Goal: Task Accomplishment & Management: Use online tool/utility

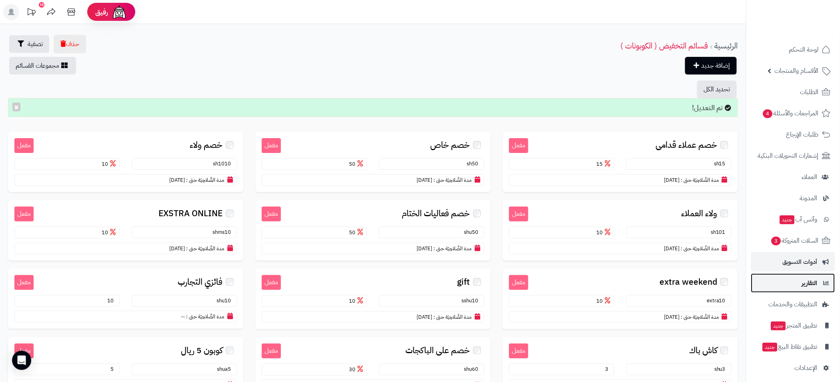
click at [819, 284] on link "التقارير" at bounding box center [793, 282] width 84 height 19
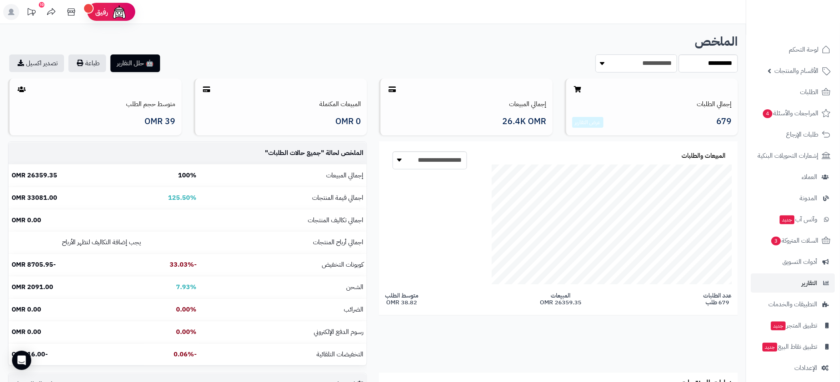
click at [658, 64] on select "**********" at bounding box center [637, 63] width 82 height 18
drag, startPoint x: 658, startPoint y: 64, endPoint x: 673, endPoint y: 64, distance: 15.2
click at [658, 64] on select "**********" at bounding box center [637, 63] width 82 height 18
click at [696, 64] on select "**********" at bounding box center [708, 63] width 59 height 18
select select "******"
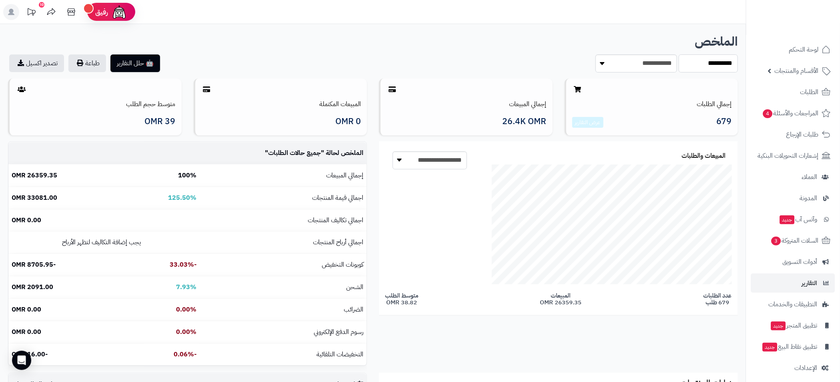
click at [679, 54] on select "**********" at bounding box center [708, 63] width 59 height 18
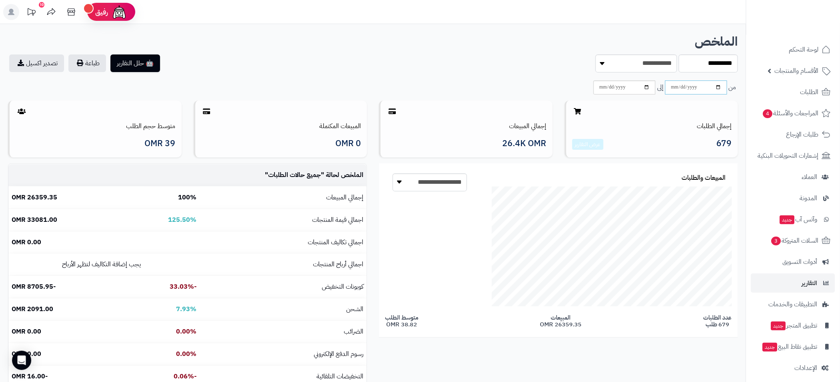
click at [687, 91] on input "date" at bounding box center [696, 87] width 62 height 14
click at [717, 91] on input "date" at bounding box center [696, 87] width 62 height 14
click at [717, 88] on input "date" at bounding box center [696, 87] width 62 height 14
type input "**********"
click at [623, 88] on input "date" at bounding box center [625, 87] width 62 height 14
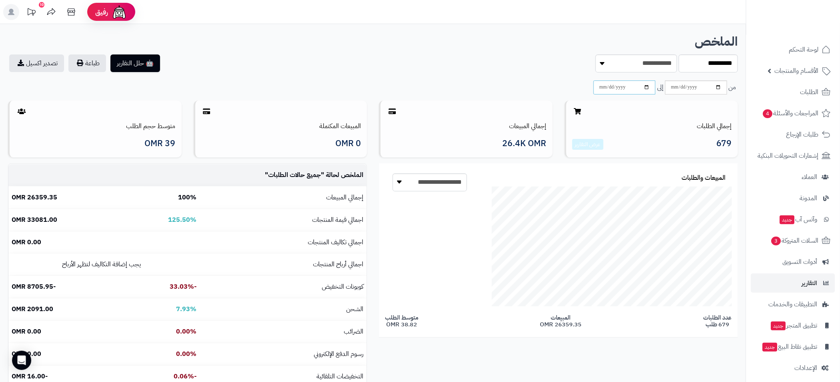
click at [647, 88] on input "date" at bounding box center [625, 87] width 62 height 14
type input "**********"
click at [82, 62] on icon "button" at bounding box center [80, 62] width 6 height 6
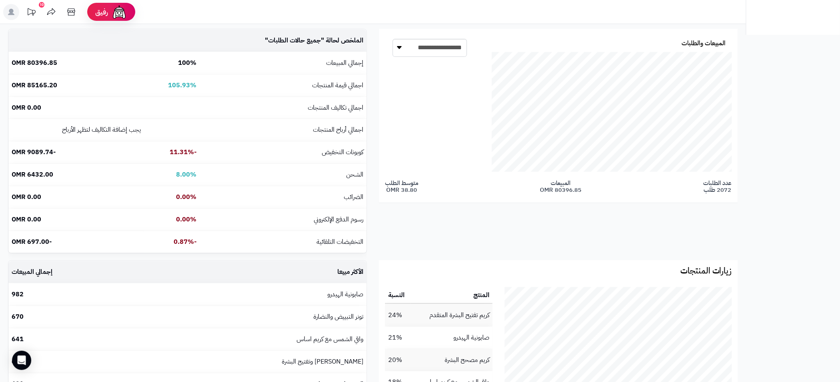
scroll to position [129, 243]
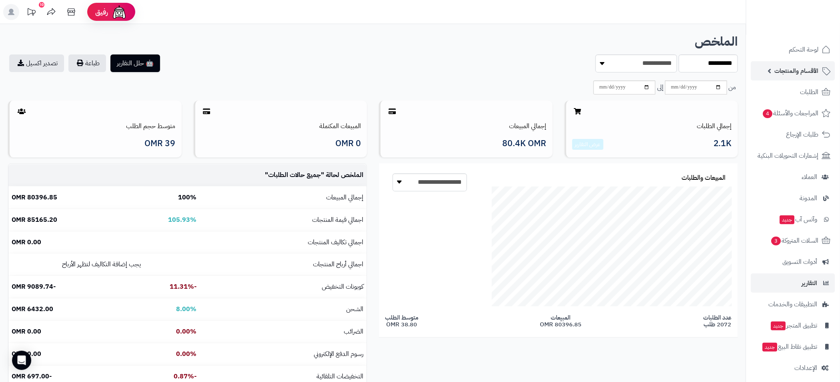
click at [797, 72] on span "الأقسام والمنتجات" at bounding box center [797, 70] width 44 height 11
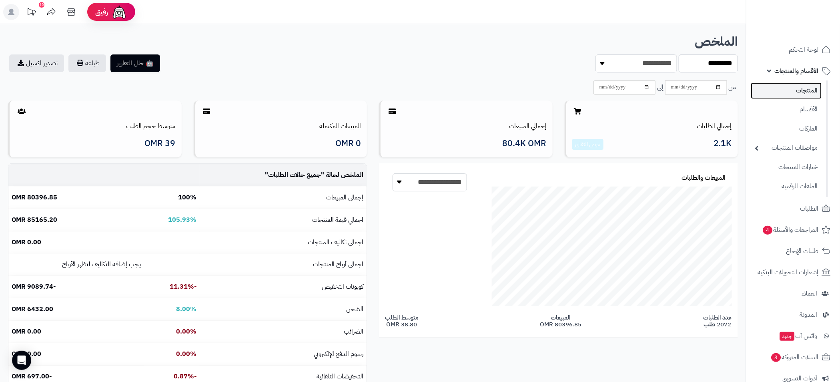
click at [809, 96] on link "المنتجات" at bounding box center [786, 90] width 71 height 16
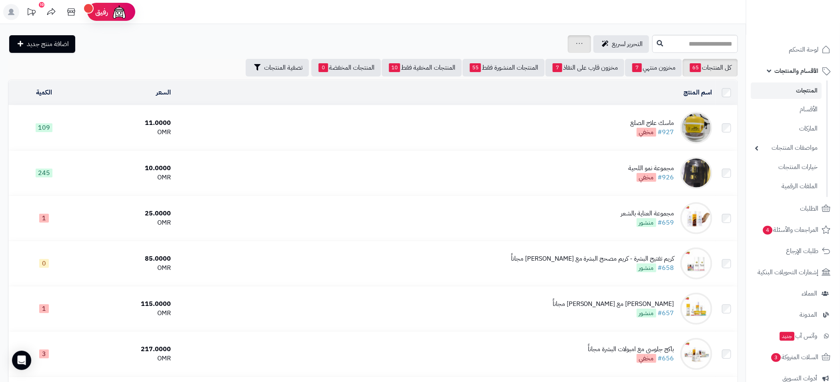
click at [568, 44] on div "جرد مخزون المنتجات جرد مخزون الخيارات فقط تعديل أسعار المنتجات الملصقات تصدير ا…" at bounding box center [579, 44] width 23 height 18
click at [576, 42] on icon at bounding box center [579, 43] width 6 height 5
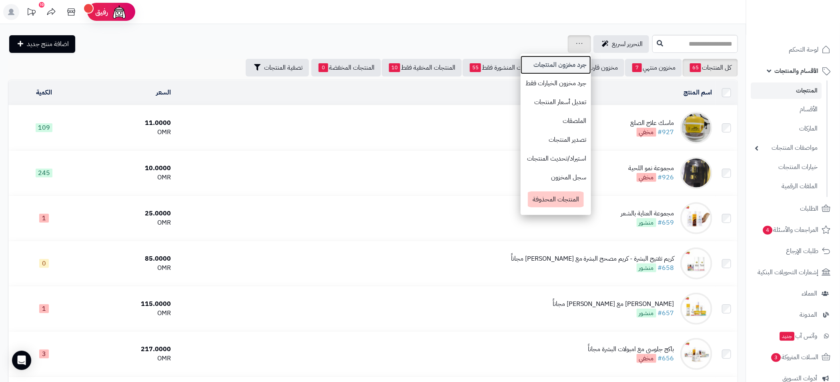
click at [521, 65] on link "جرد مخزون المنتجات" at bounding box center [556, 65] width 70 height 19
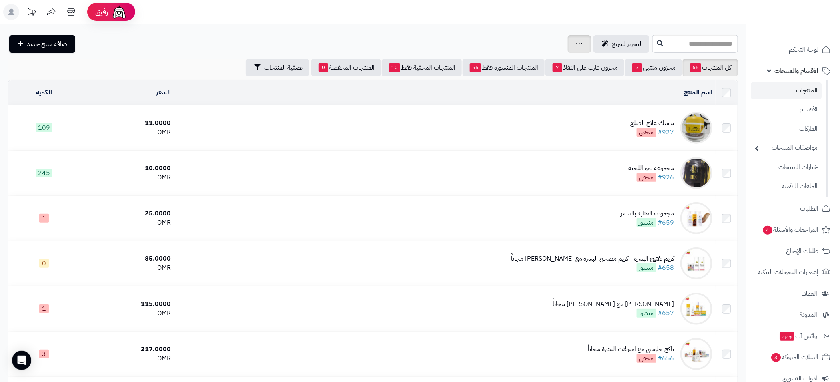
click at [568, 40] on div "جرد مخزون المنتجات جرد مخزون الخيارات فقط تعديل أسعار المنتجات الملصقات تصدير ا…" at bounding box center [579, 44] width 23 height 18
click at [576, 41] on icon at bounding box center [579, 43] width 6 height 5
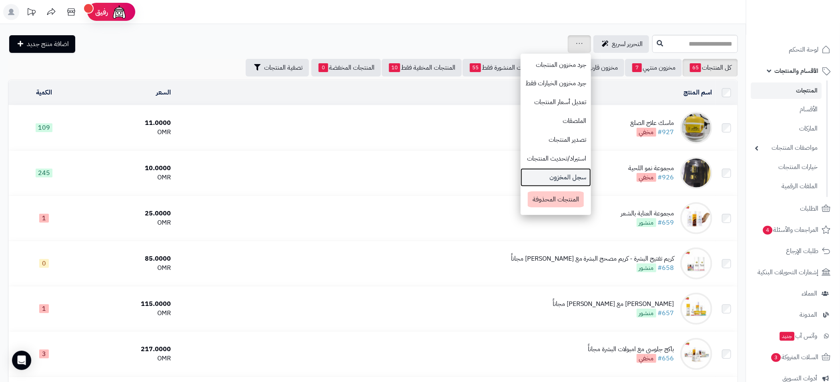
click at [528, 178] on link "سجل المخزون" at bounding box center [556, 177] width 70 height 19
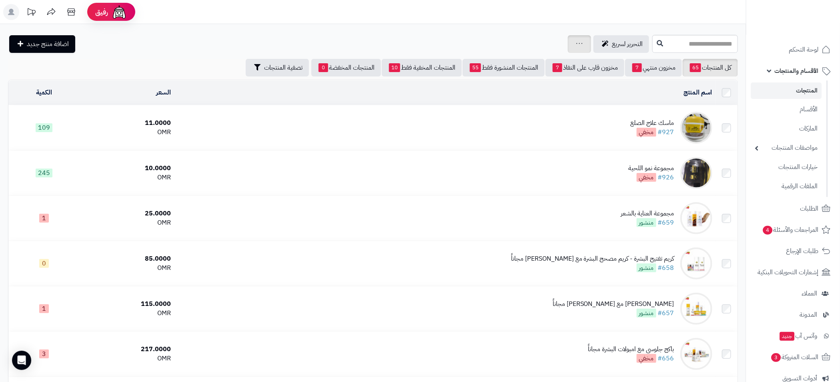
click at [576, 45] on icon at bounding box center [579, 43] width 6 height 5
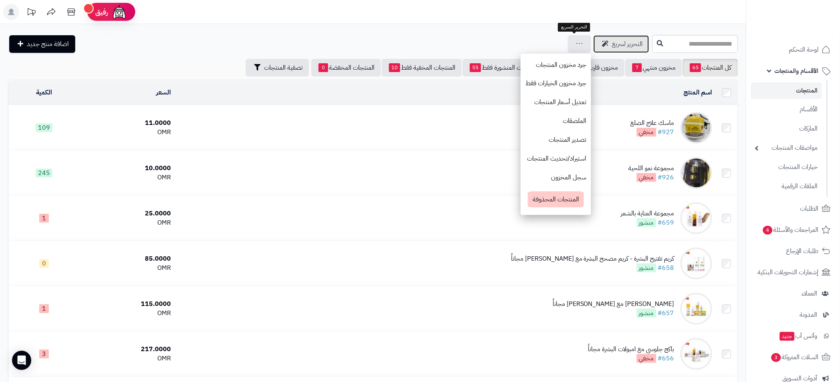
click at [612, 46] on span "التحرير لسريع" at bounding box center [627, 44] width 31 height 10
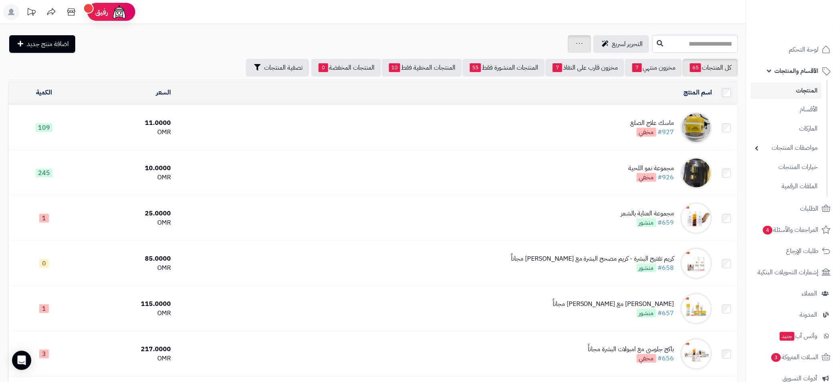
click at [568, 42] on div "جرد مخزون المنتجات جرد مخزون الخيارات فقط تعديل أسعار المنتجات الملصقات تصدير ا…" at bounding box center [579, 44] width 23 height 18
click at [704, 64] on link "كل المنتجات 65" at bounding box center [710, 68] width 55 height 18
click at [576, 44] on icon at bounding box center [579, 43] width 6 height 5
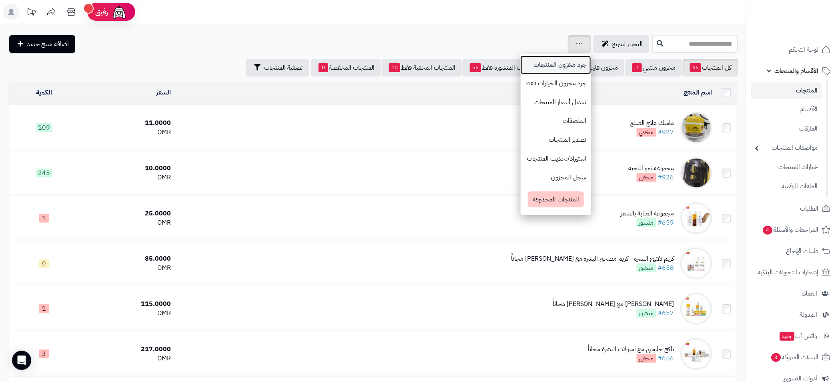
click at [523, 66] on link "جرد مخزون المنتجات" at bounding box center [556, 65] width 70 height 19
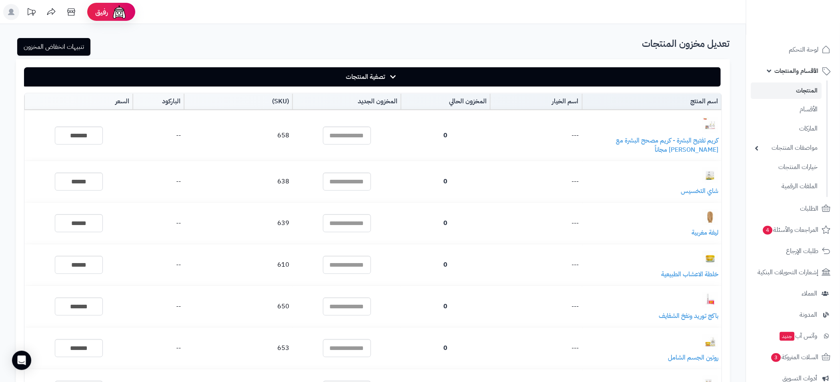
click at [56, 47] on link "تنبيهات انخفاض المخزون" at bounding box center [53, 47] width 73 height 18
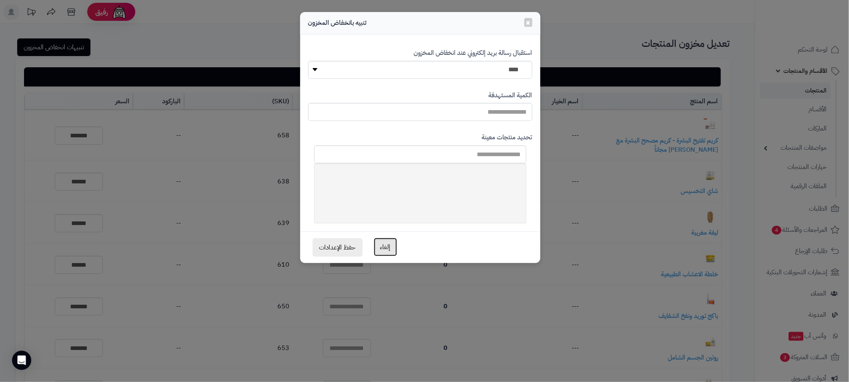
click at [384, 246] on button "إلغاء" at bounding box center [385, 247] width 23 height 18
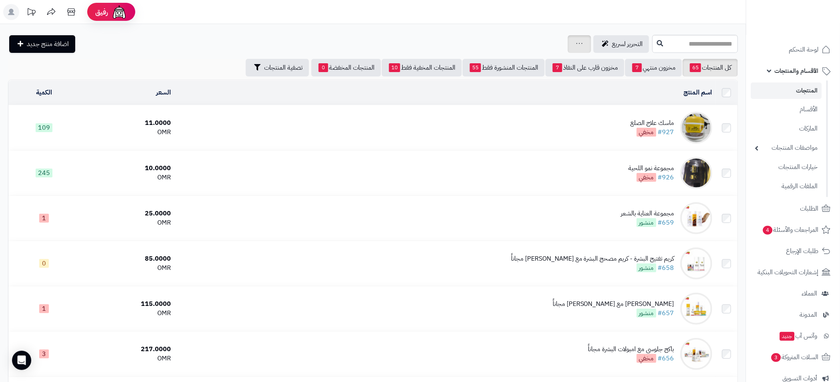
click at [568, 41] on div "جرد مخزون المنتجات جرد مخزون الخيارات فقط تعديل أسعار المنتجات الملصقات تصدير ا…" at bounding box center [579, 44] width 23 height 18
click at [576, 46] on link at bounding box center [579, 44] width 6 height 10
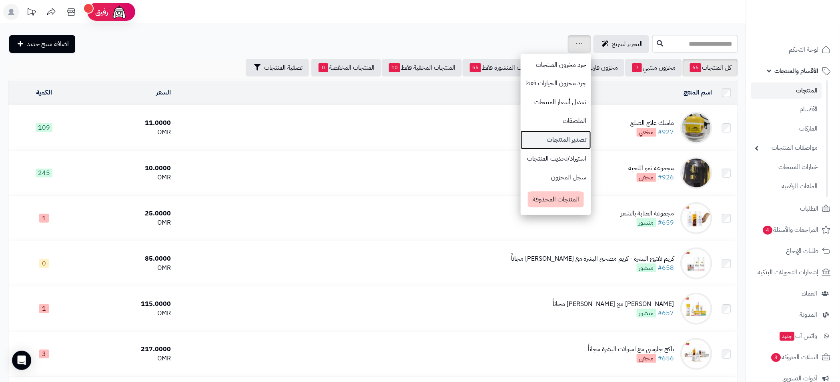
click at [522, 144] on link "تصدير المنتجات" at bounding box center [556, 140] width 70 height 19
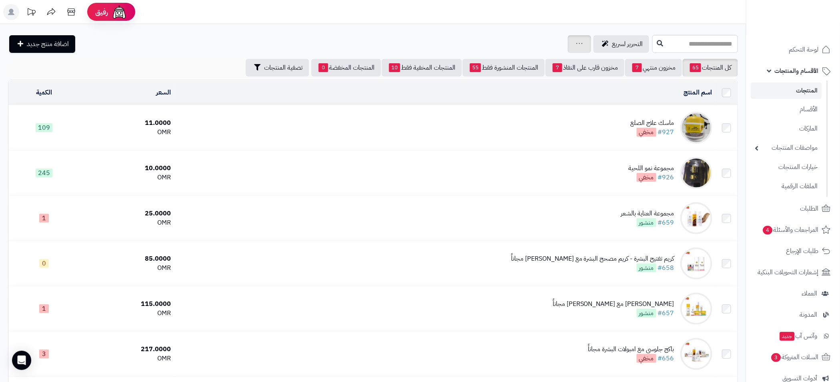
click at [576, 41] on icon at bounding box center [579, 43] width 6 height 5
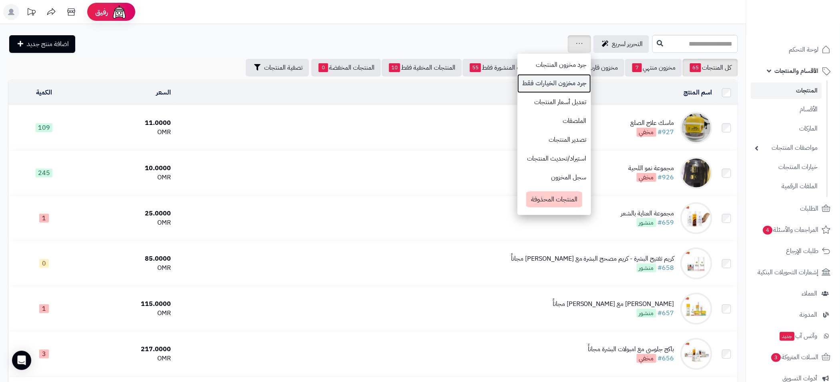
click at [524, 85] on link "جرد مخزون الخيارات فقط" at bounding box center [555, 83] width 74 height 19
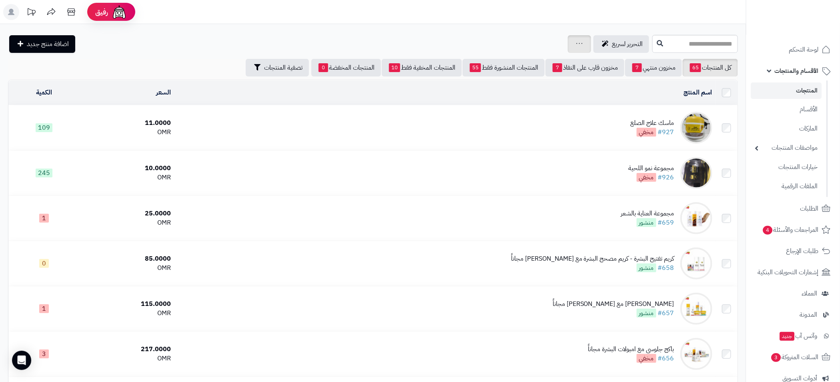
click at [568, 41] on div "جرد مخزون المنتجات جرد مخزون الخيارات فقط تعديل أسعار المنتجات الملصقات تصدير ا…" at bounding box center [579, 44] width 23 height 18
click at [568, 43] on div "جرد مخزون المنتجات جرد مخزون الخيارات فقط تعديل أسعار المنتجات الملصقات تصدير ا…" at bounding box center [579, 44] width 23 height 18
click at [576, 47] on link at bounding box center [579, 44] width 6 height 10
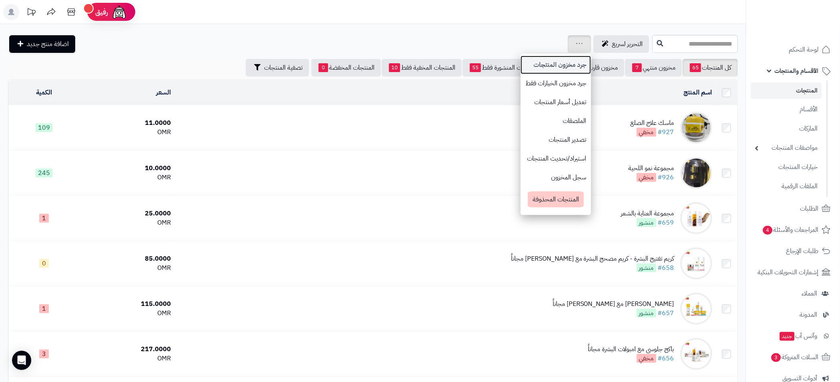
click at [526, 64] on link "جرد مخزون المنتجات" at bounding box center [556, 65] width 70 height 19
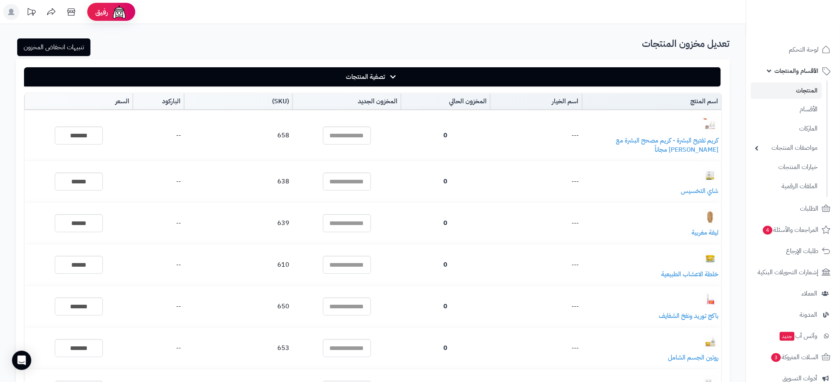
drag, startPoint x: 737, startPoint y: 68, endPoint x: 737, endPoint y: 51, distance: 17.6
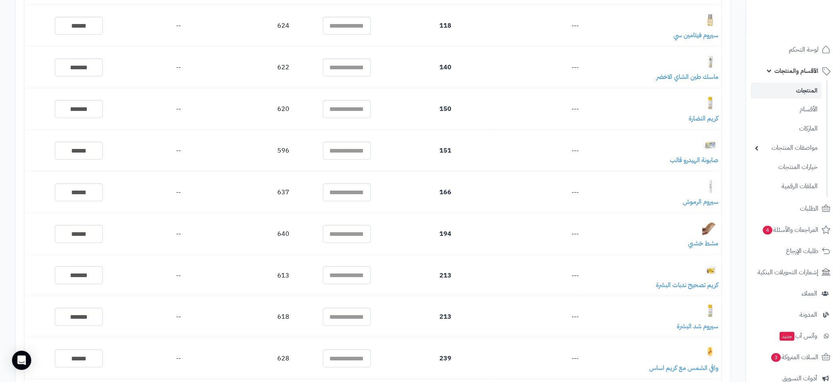
scroll to position [1757, 0]
